Goal: Navigation & Orientation: Find specific page/section

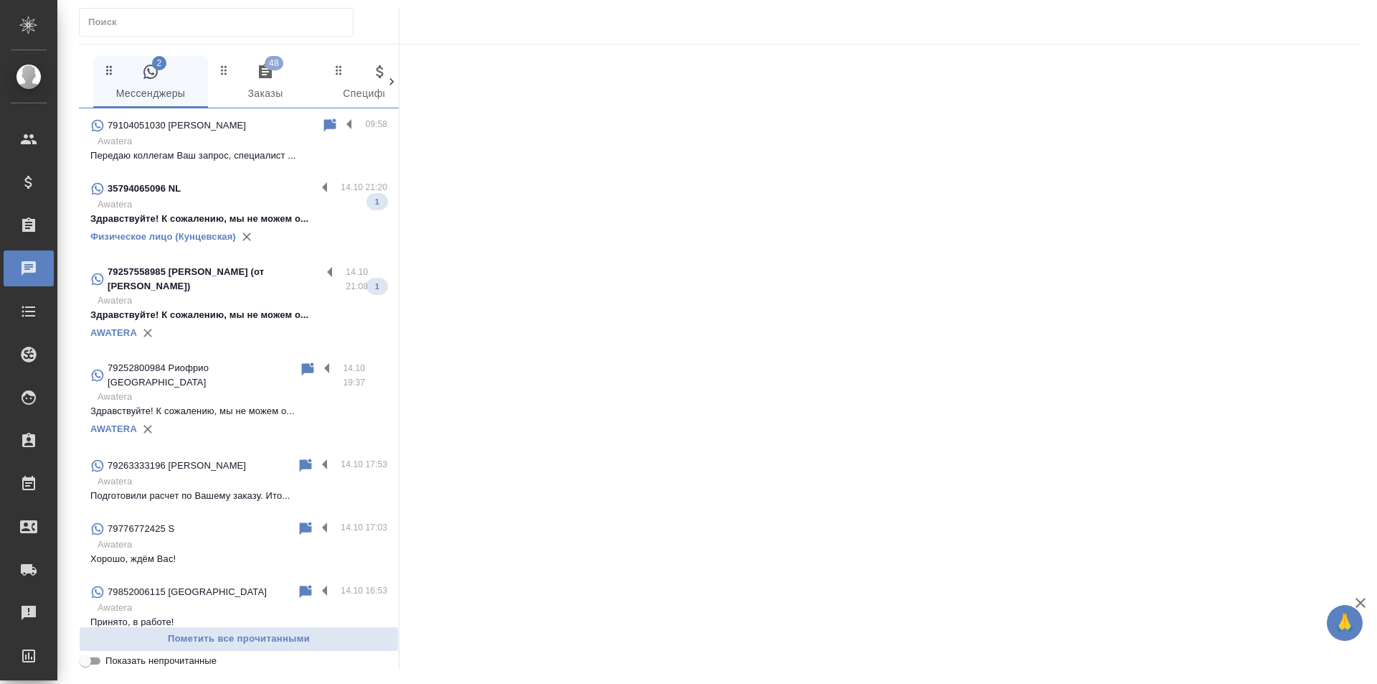
click at [179, 206] on p "Awatera" at bounding box center [243, 204] width 290 height 14
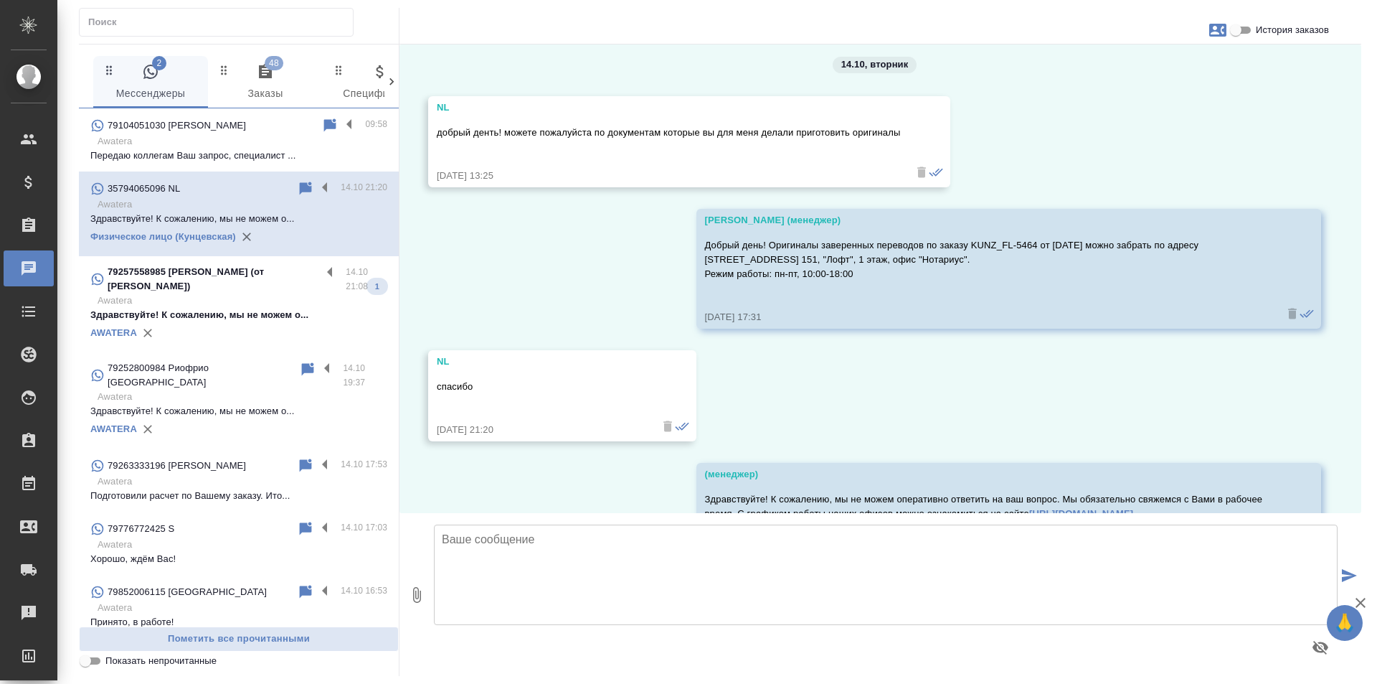
scroll to position [4652, 0]
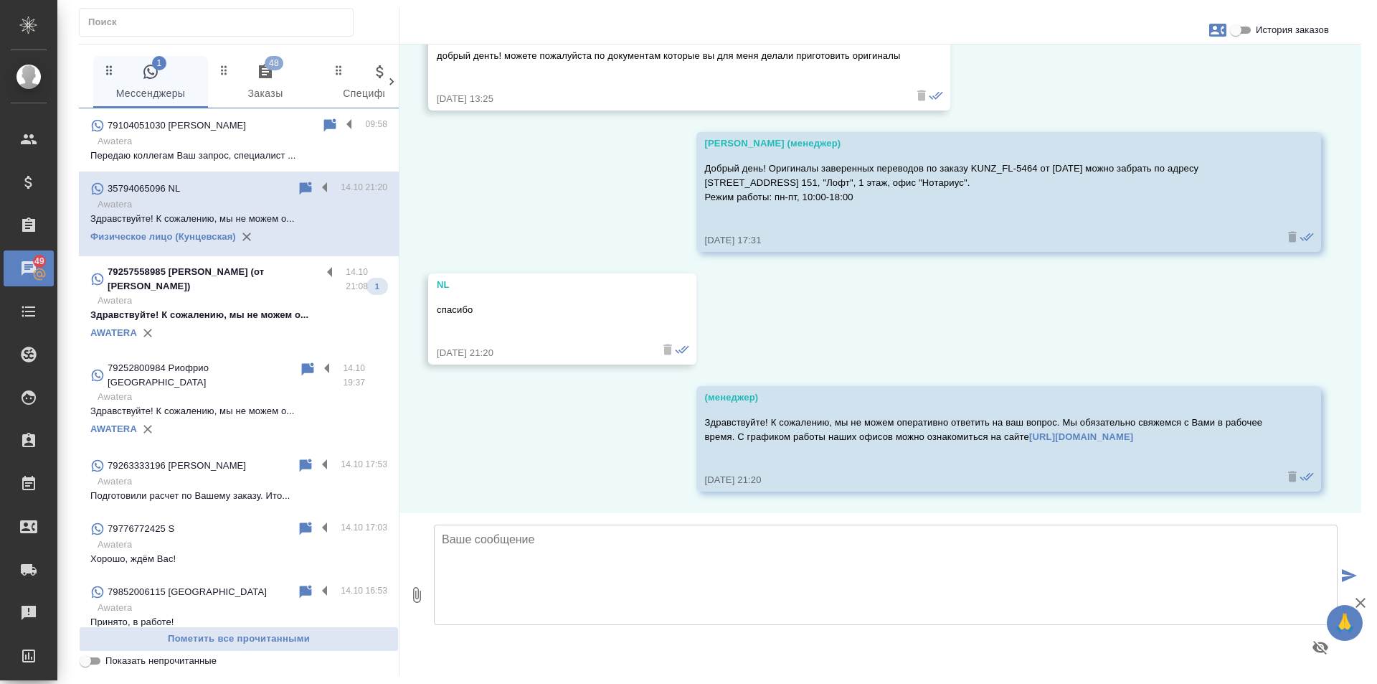
click at [167, 283] on p "79257558985 [PERSON_NAME] (от [PERSON_NAME])" at bounding box center [215, 279] width 214 height 29
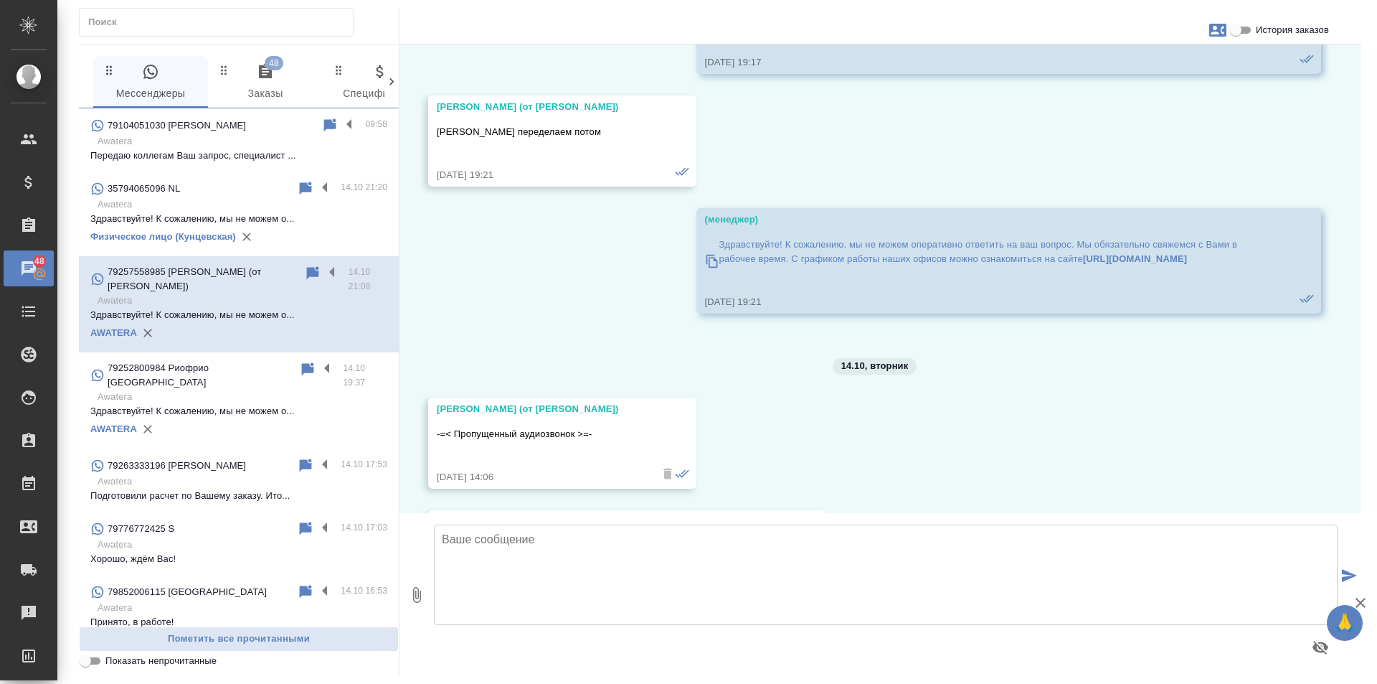
scroll to position [38768, 0]
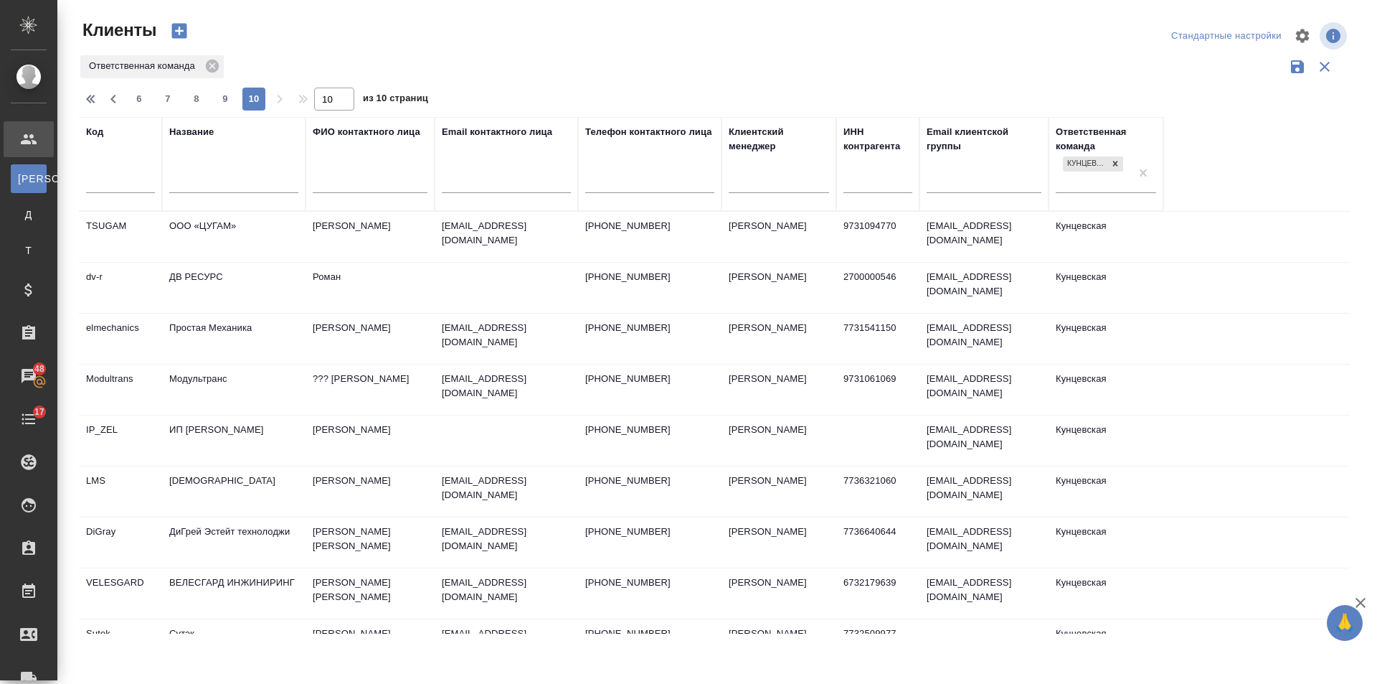
select select "RU"
